Goal: Communication & Community: Answer question/provide support

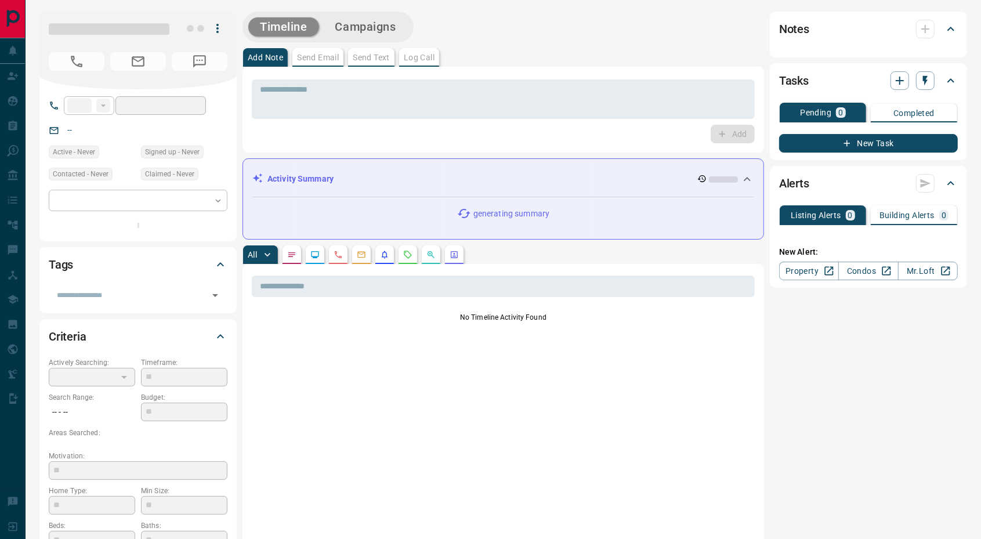
type input "**"
type input "**********"
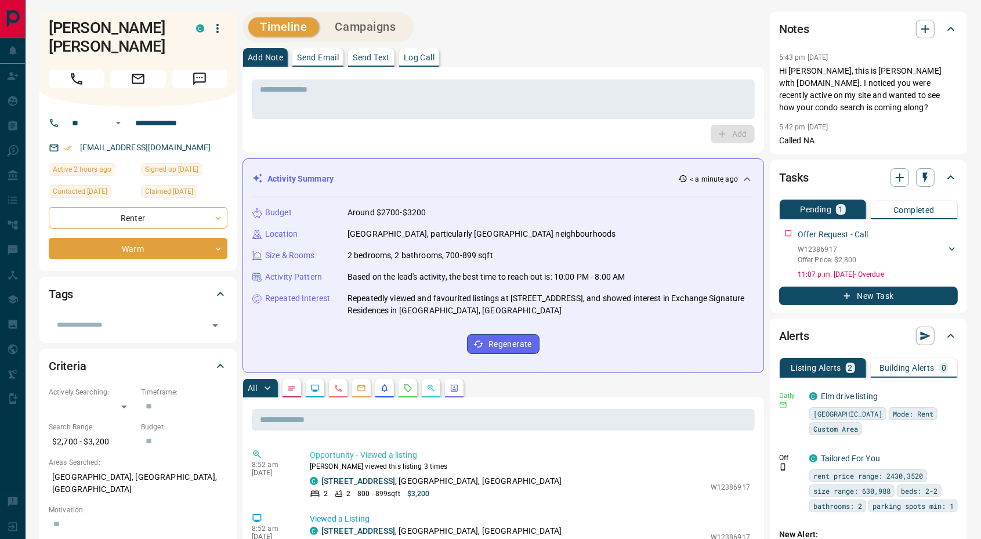
click at [315, 59] on p "Send Email" at bounding box center [318, 57] width 42 height 8
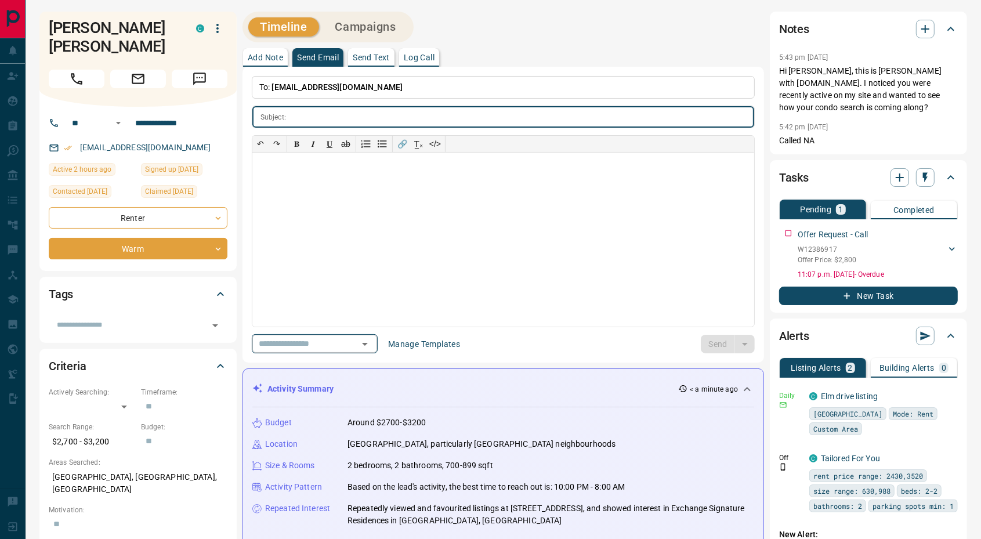
click at [372, 339] on icon "Open" at bounding box center [365, 344] width 14 height 14
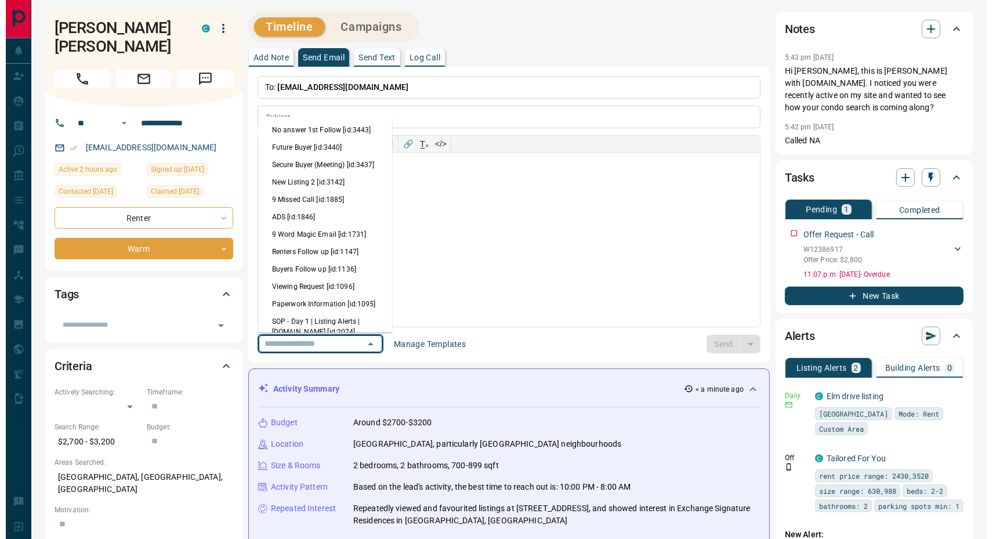
scroll to position [121, 0]
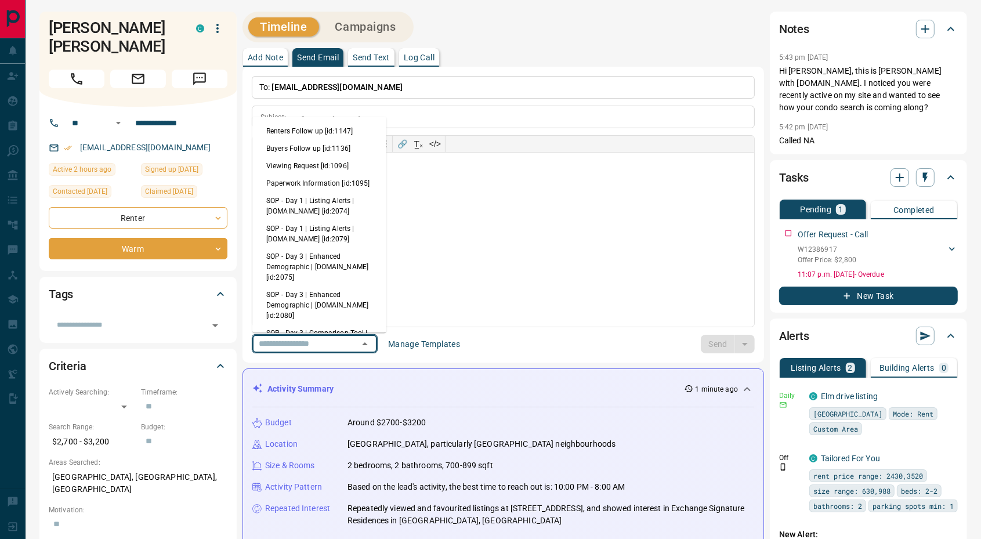
click at [317, 175] on li "Viewing Request [id:1096]" at bounding box center [319, 166] width 134 height 17
type input "**********"
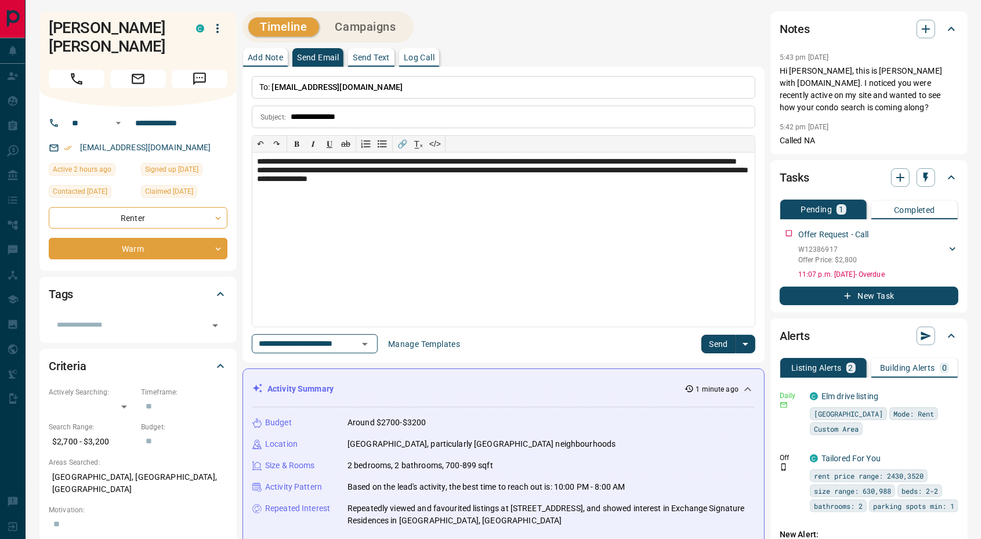
click at [715, 343] on button "Send" at bounding box center [718, 344] width 34 height 19
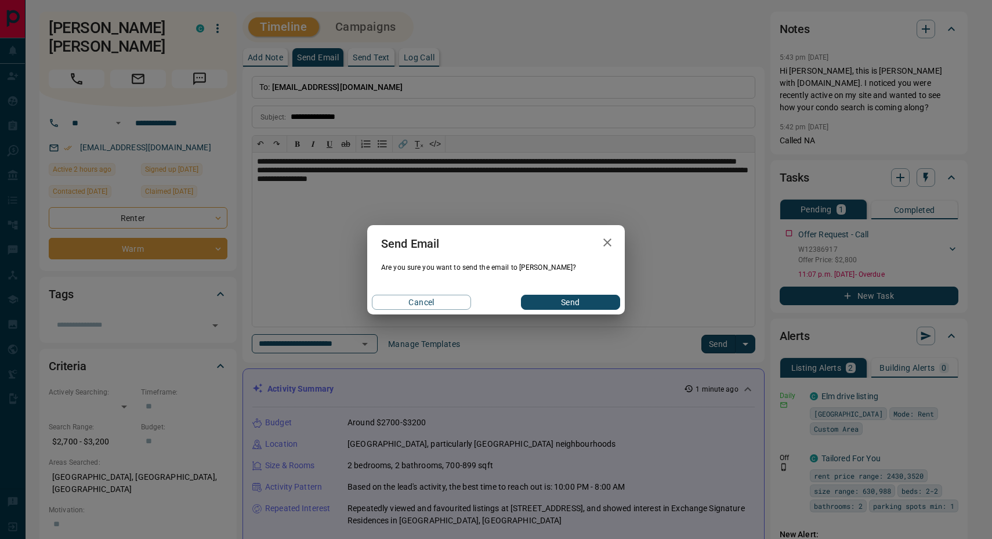
click at [571, 300] on button "Send" at bounding box center [570, 302] width 99 height 15
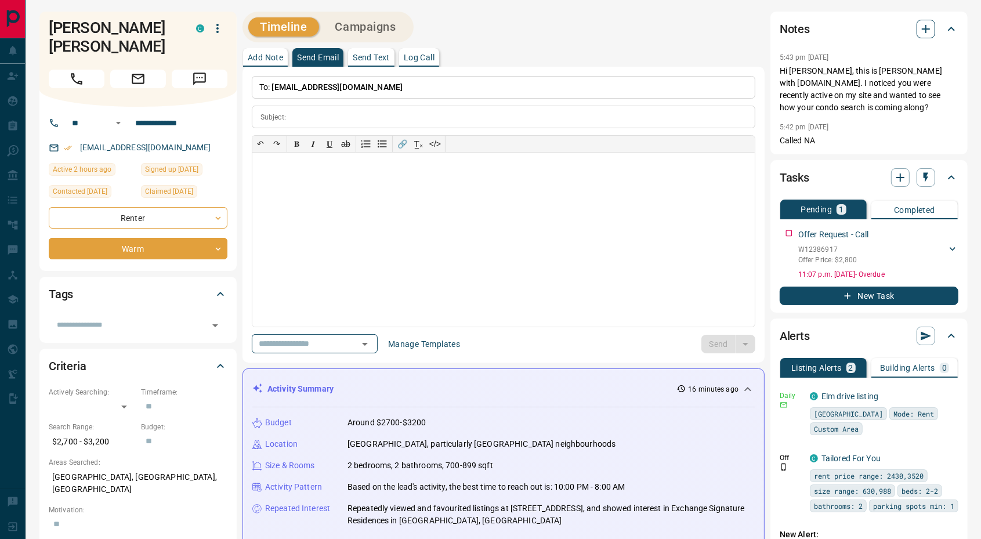
click at [920, 31] on icon "button" at bounding box center [926, 29] width 14 height 14
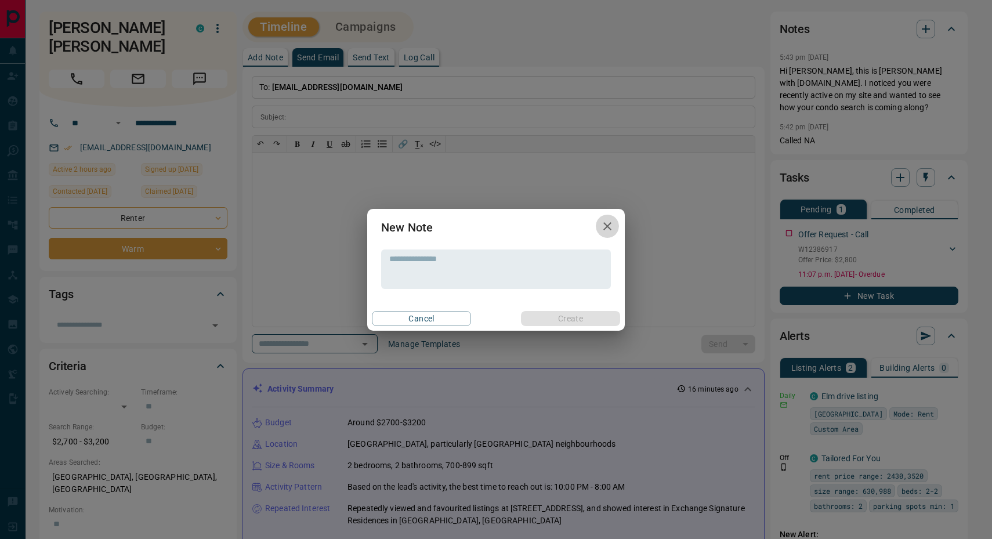
click at [606, 229] on icon "button" at bounding box center [607, 226] width 14 height 14
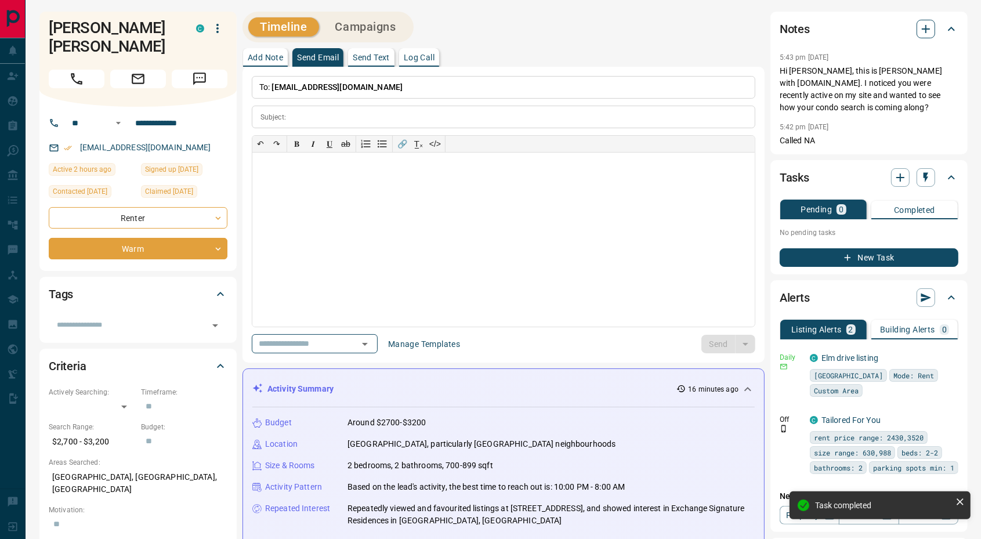
click at [922, 25] on icon "button" at bounding box center [926, 29] width 14 height 14
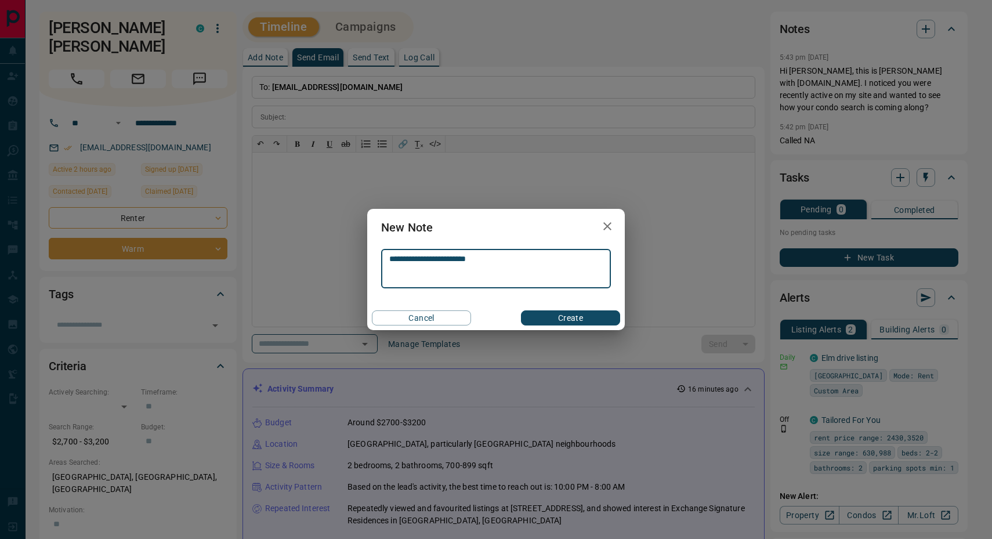
type textarea "**********"
click at [568, 319] on button "Create" at bounding box center [570, 317] width 99 height 15
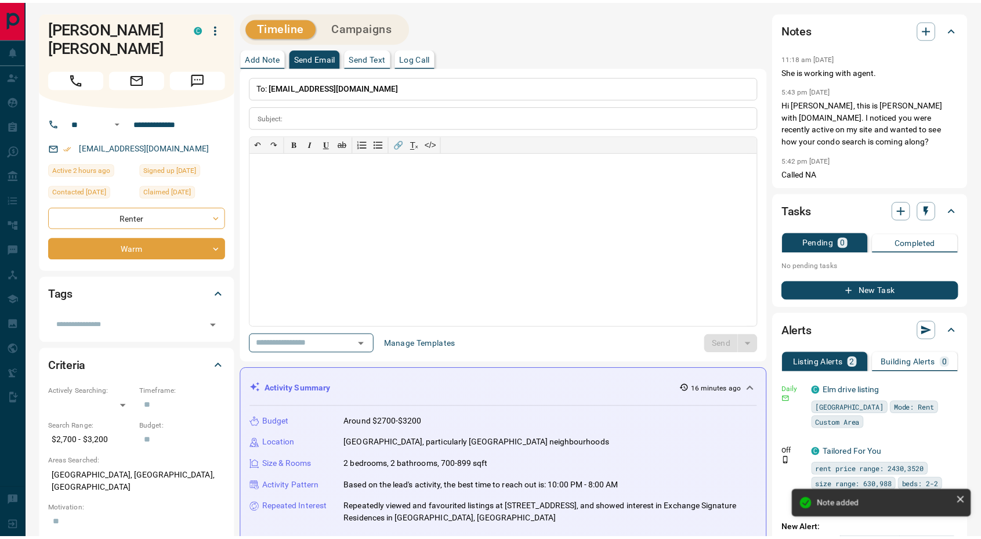
scroll to position [24, 0]
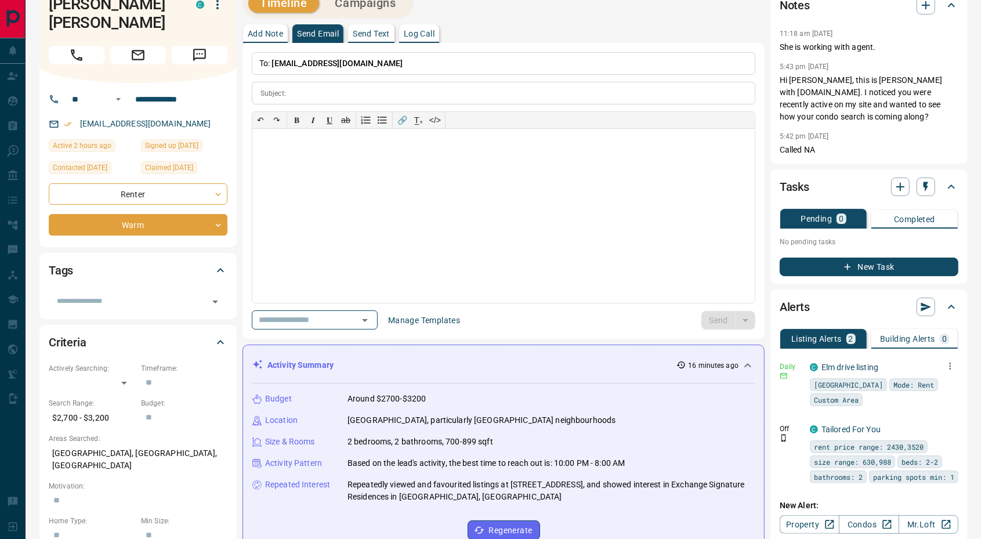
click at [950, 366] on icon "button" at bounding box center [950, 366] width 10 height 10
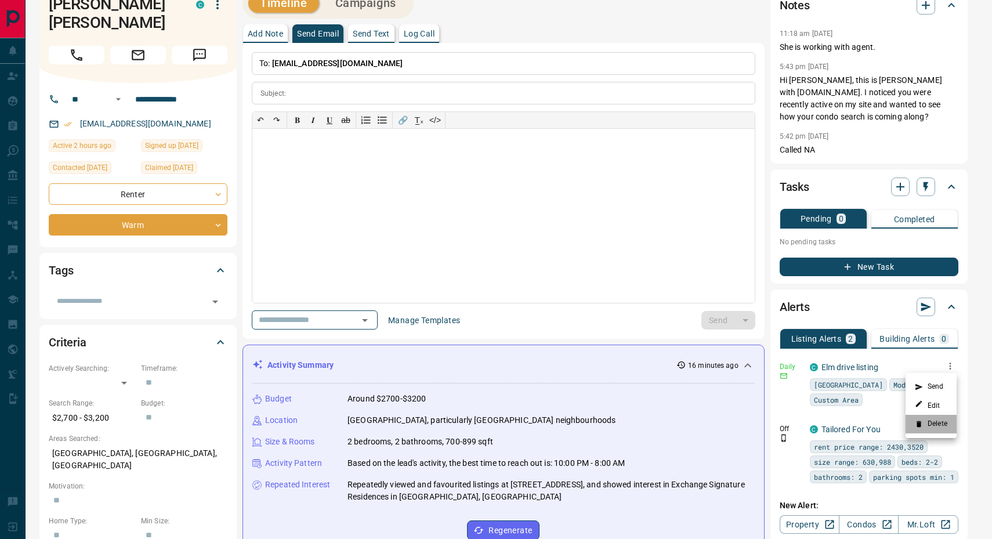
click at [937, 426] on li "Delete" at bounding box center [931, 424] width 51 height 19
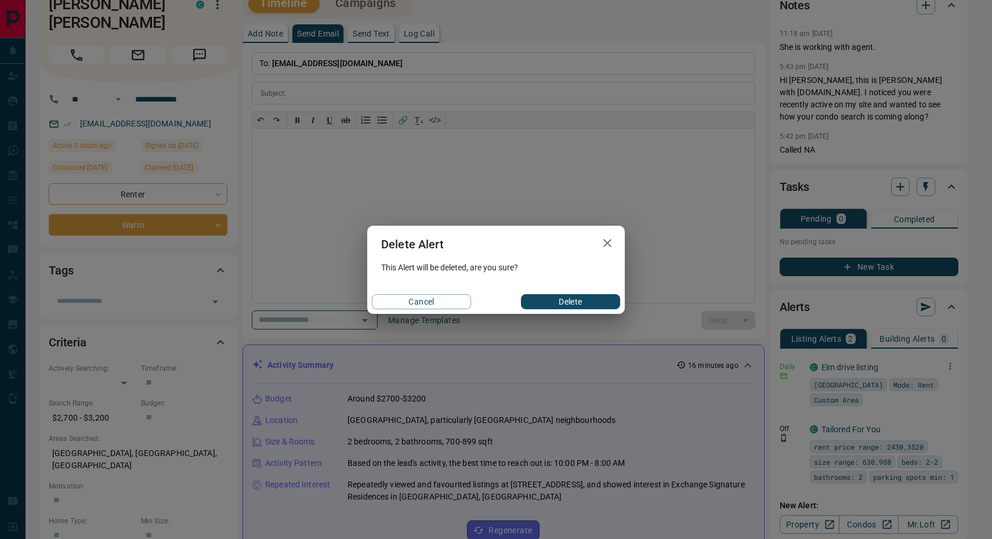
click at [563, 303] on button "Delete" at bounding box center [570, 301] width 99 height 15
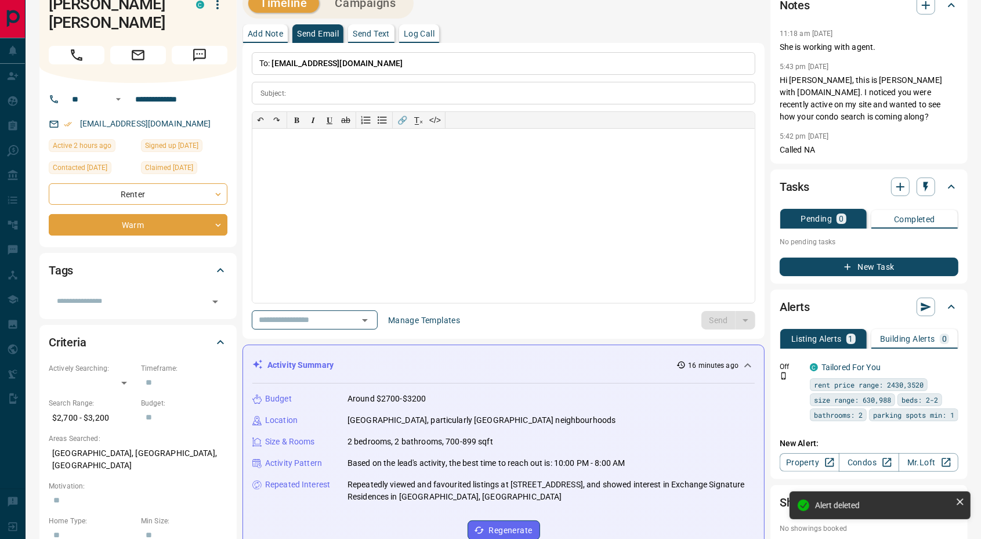
scroll to position [169, 0]
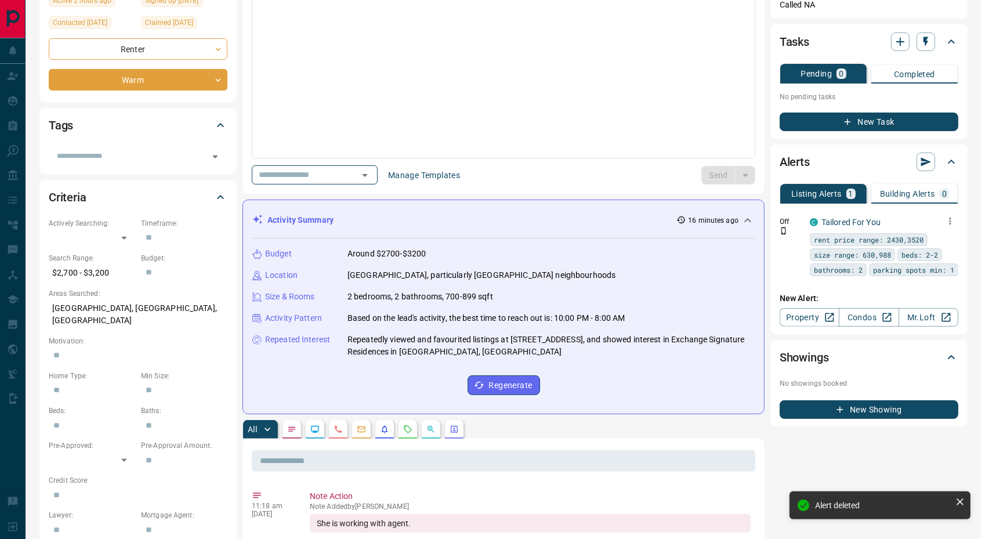
click at [952, 221] on icon "button" at bounding box center [950, 221] width 10 height 10
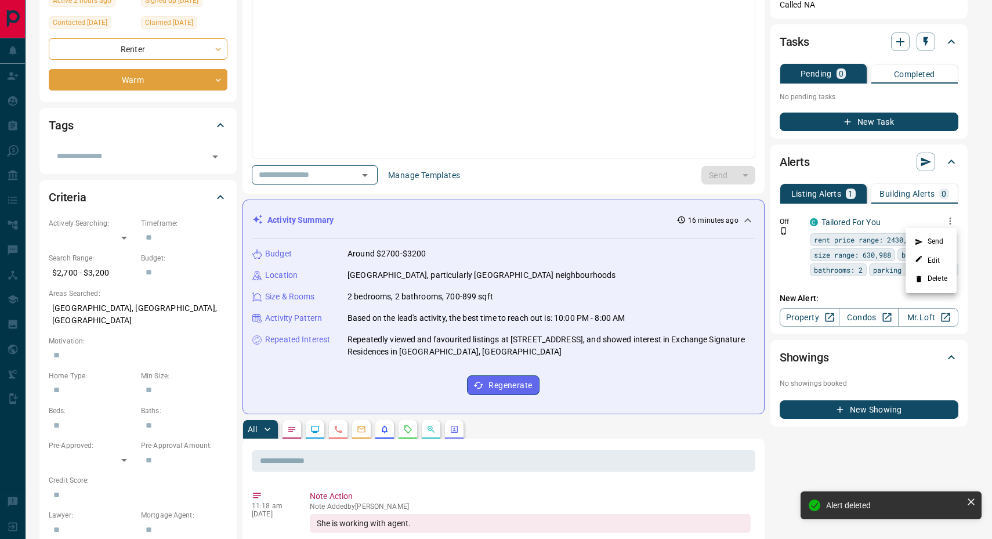
click at [927, 281] on li "Delete" at bounding box center [931, 279] width 51 height 19
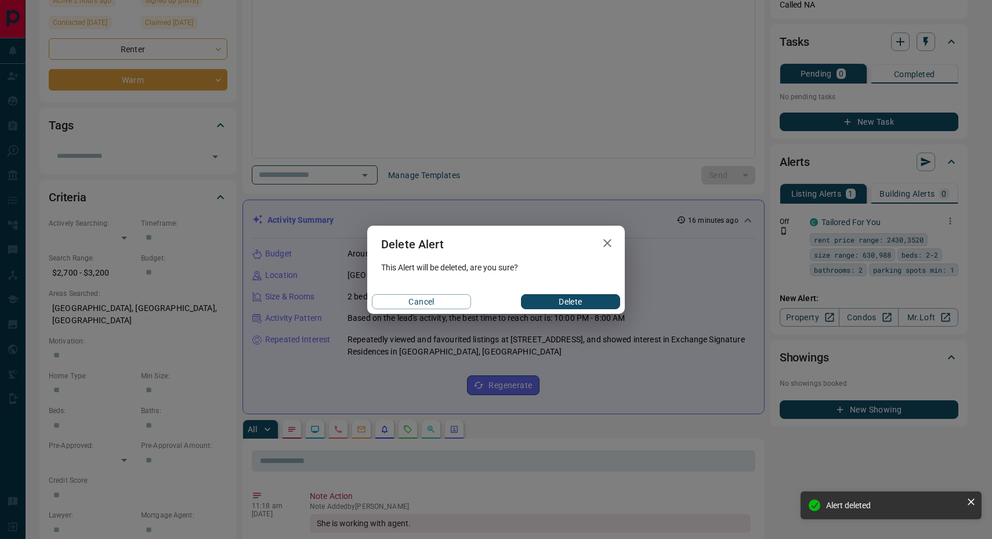
click at [562, 300] on button "Delete" at bounding box center [570, 301] width 99 height 15
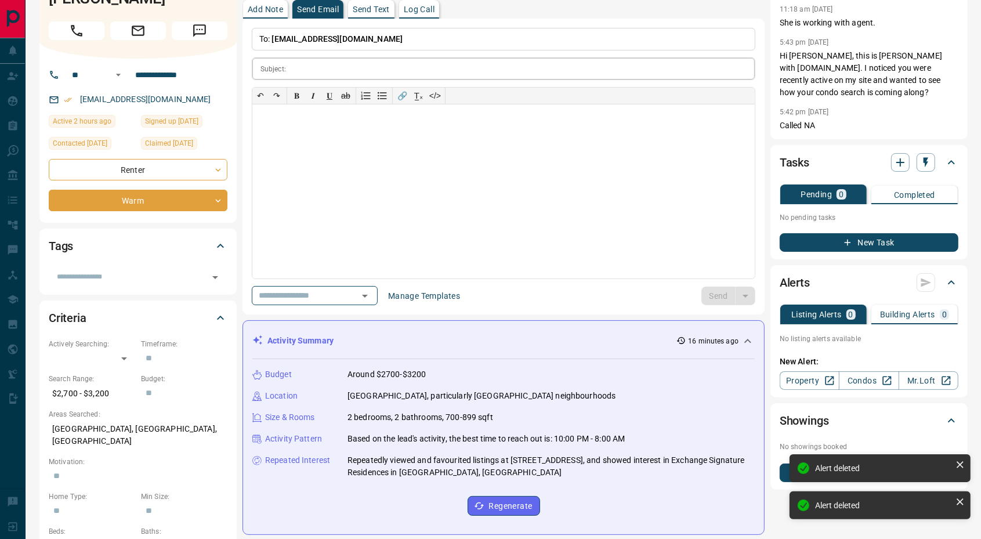
scroll to position [0, 0]
